Goal: Find specific page/section: Find specific page/section

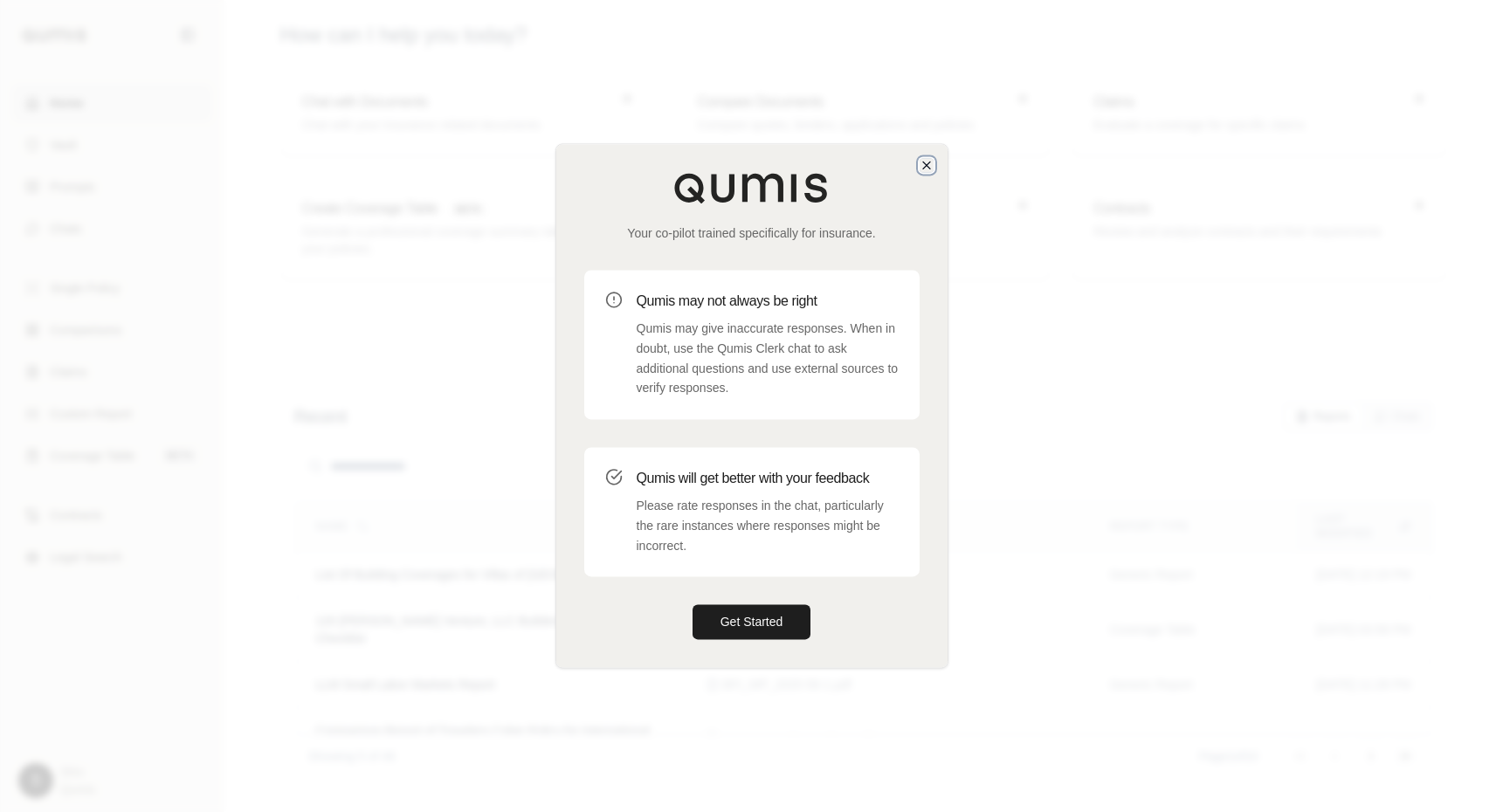
click at [924, 169] on icon "button" at bounding box center [927, 165] width 14 height 14
click at [926, 168] on icon "button" at bounding box center [929, 167] width 7 height 7
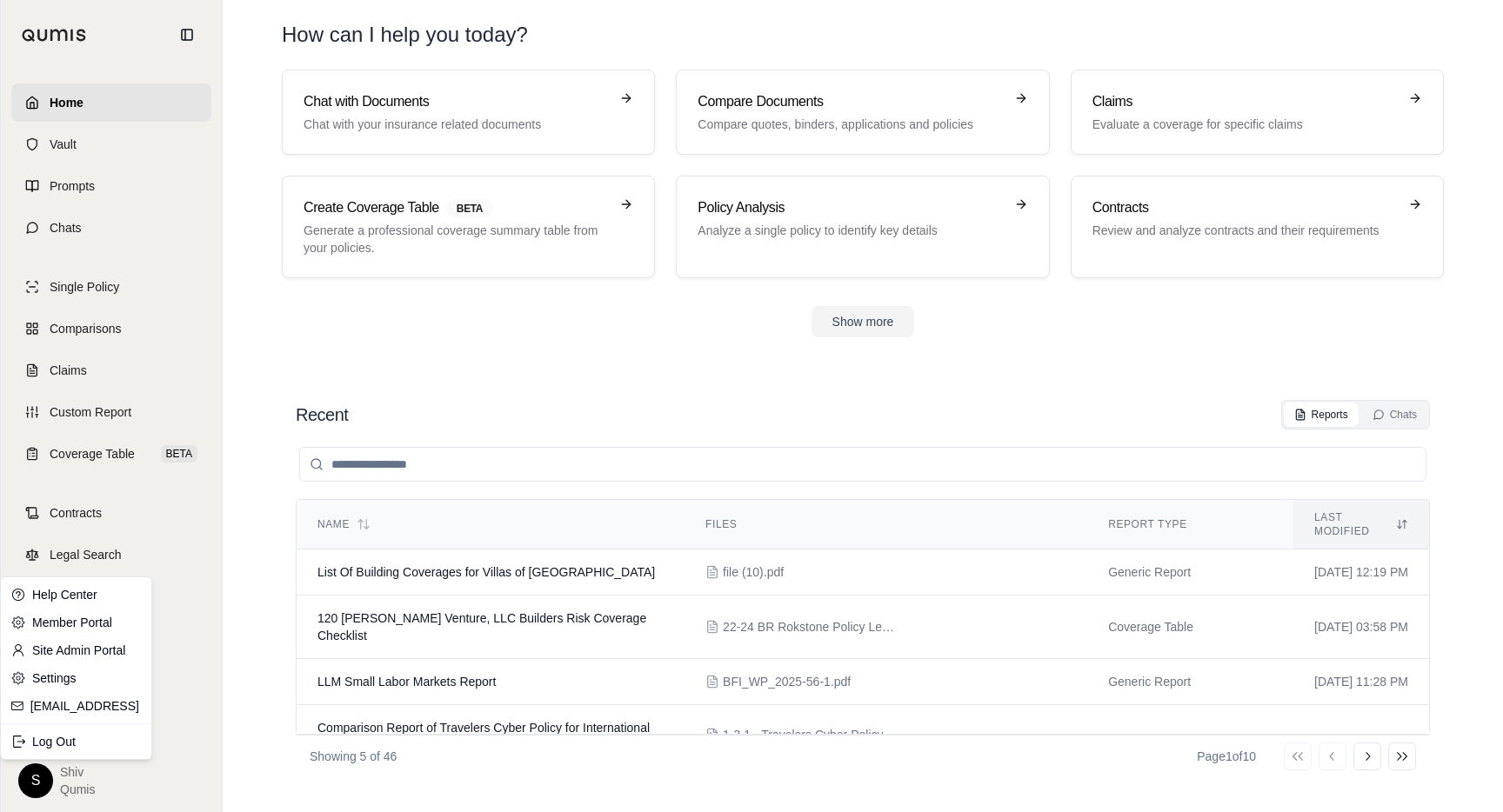
click at [37, 780] on html "Home Vault Prompts Chats Single Policy Comparisons Claims Custom Report Coverag…" at bounding box center [752, 406] width 1503 height 812
click at [95, 659] on link "Site Admin Portal" at bounding box center [76, 650] width 144 height 28
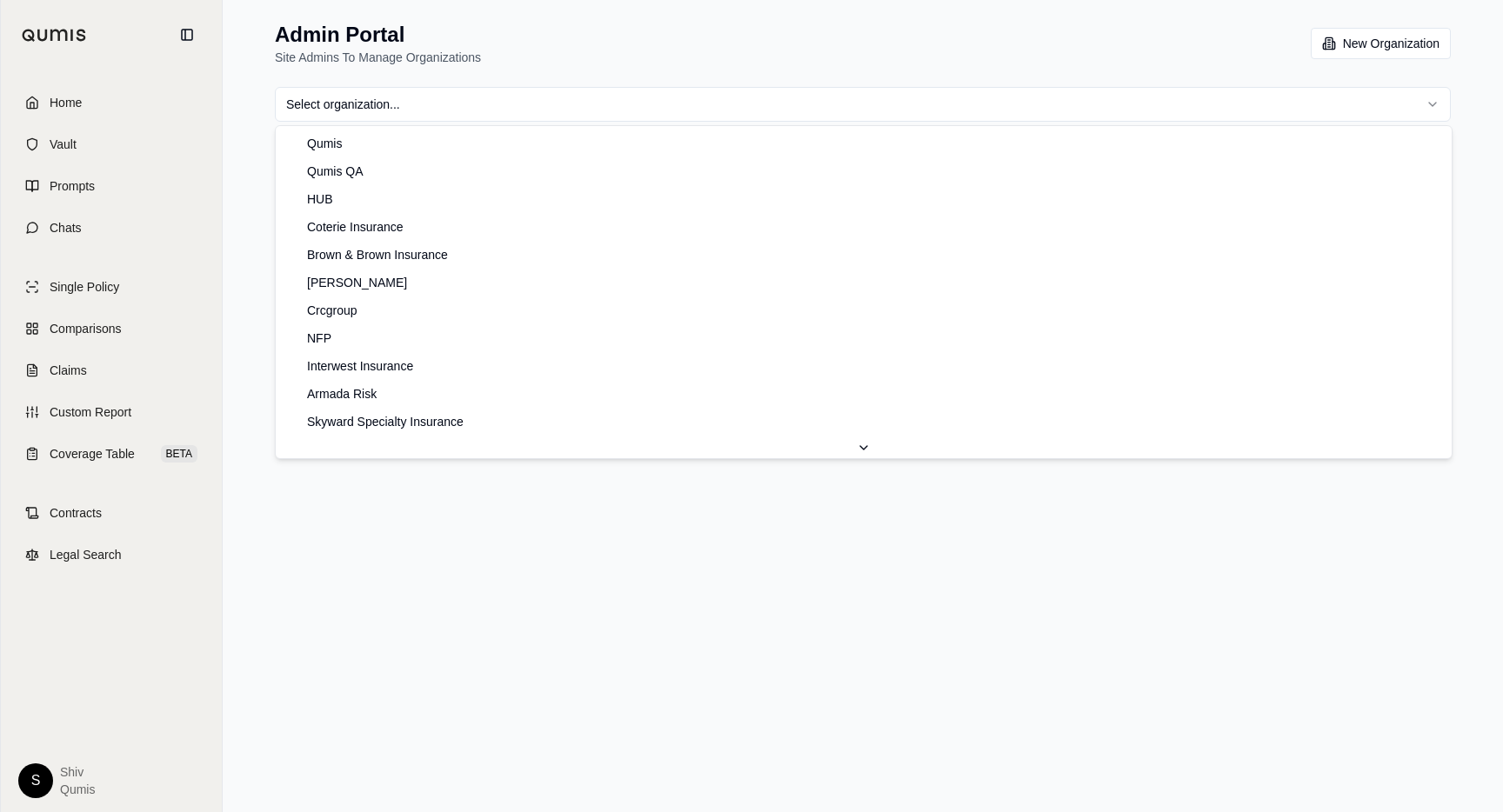
click at [548, 112] on html "Home Vault Prompts Chats Single Policy Comparisons Claims Custom Report Coverag…" at bounding box center [752, 406] width 1503 height 812
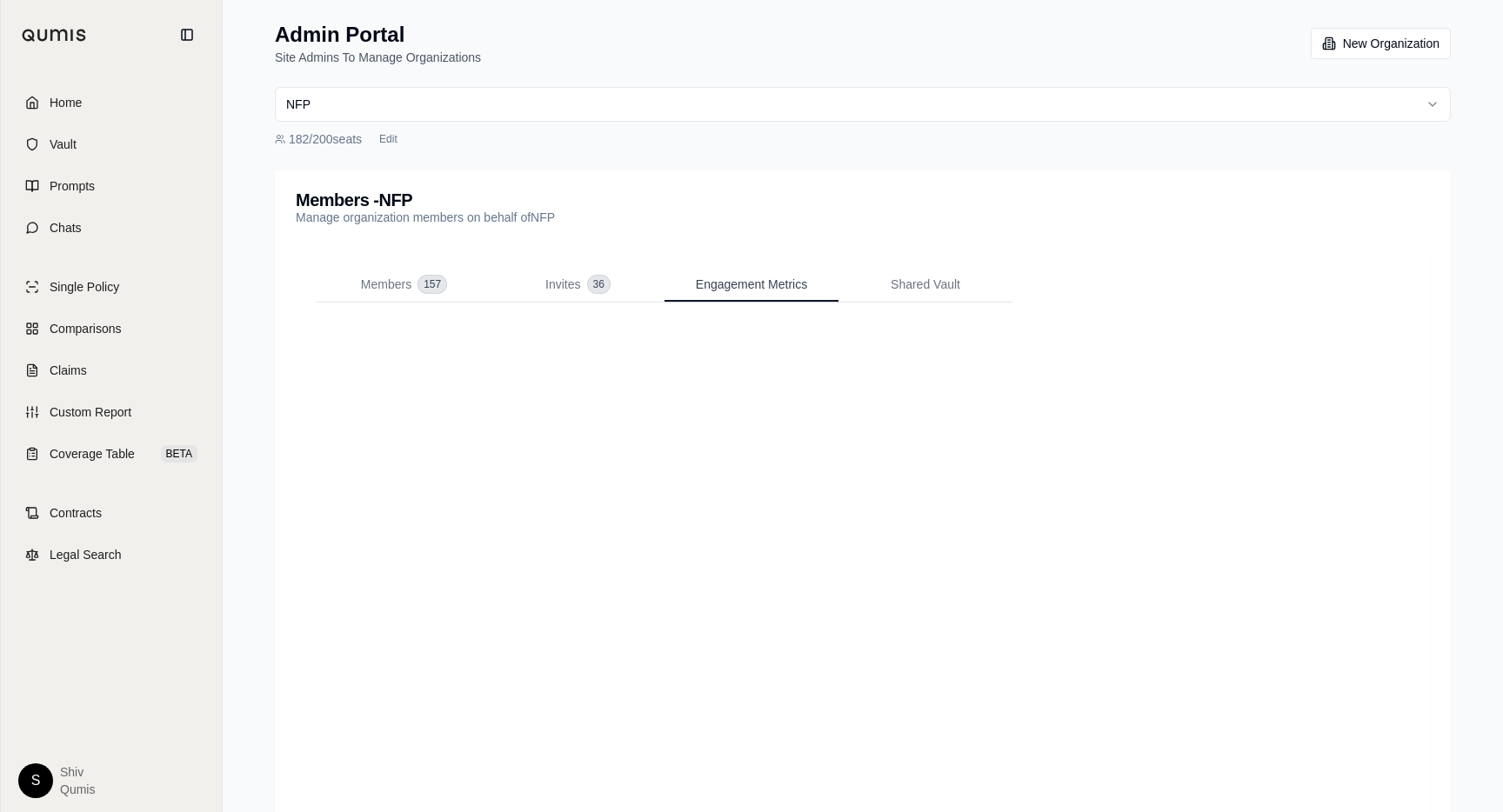
click at [761, 288] on span "Engagement Metrics" at bounding box center [752, 284] width 112 height 17
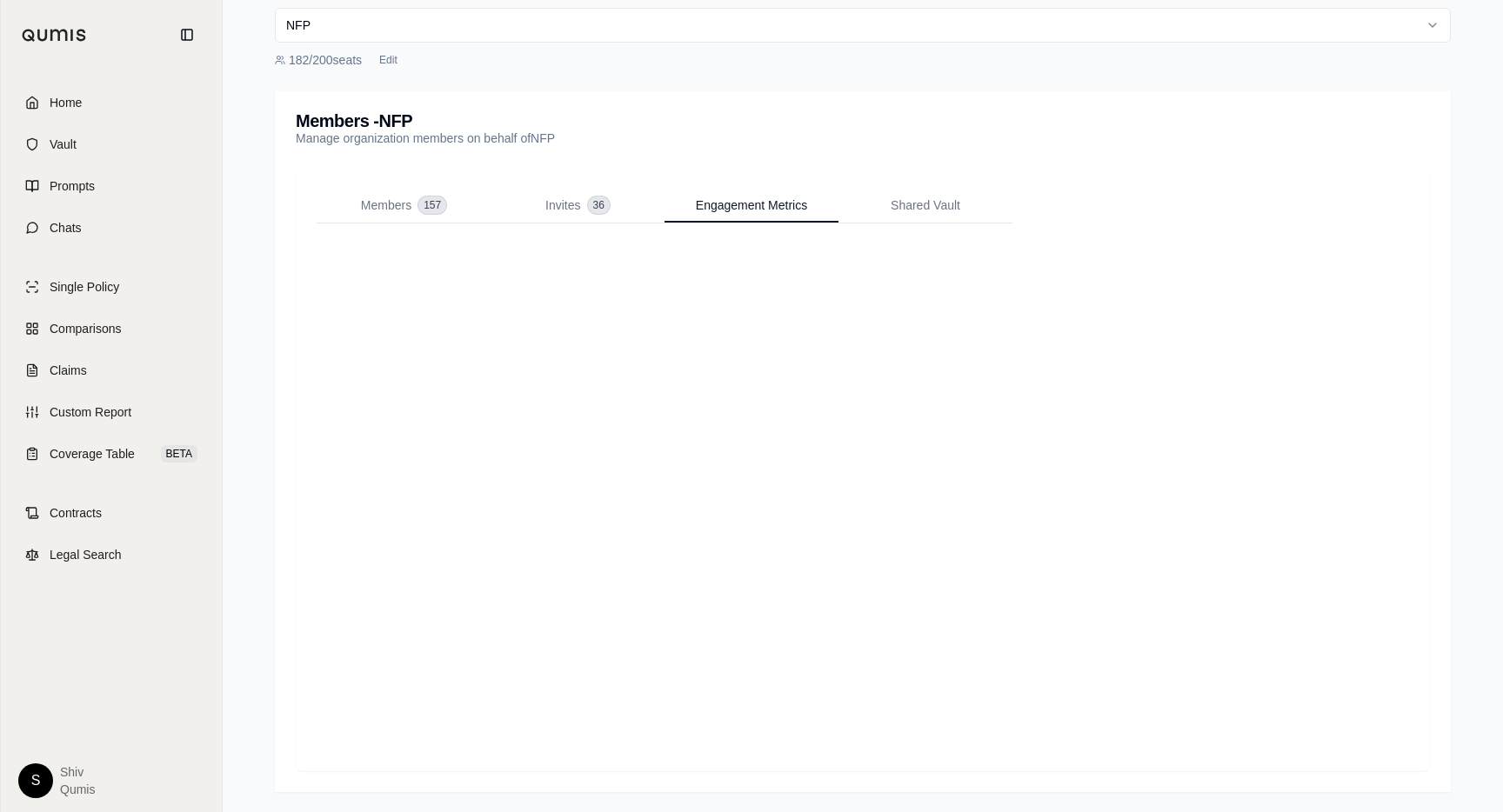
scroll to position [80, 0]
